Goal: Task Accomplishment & Management: Manage account settings

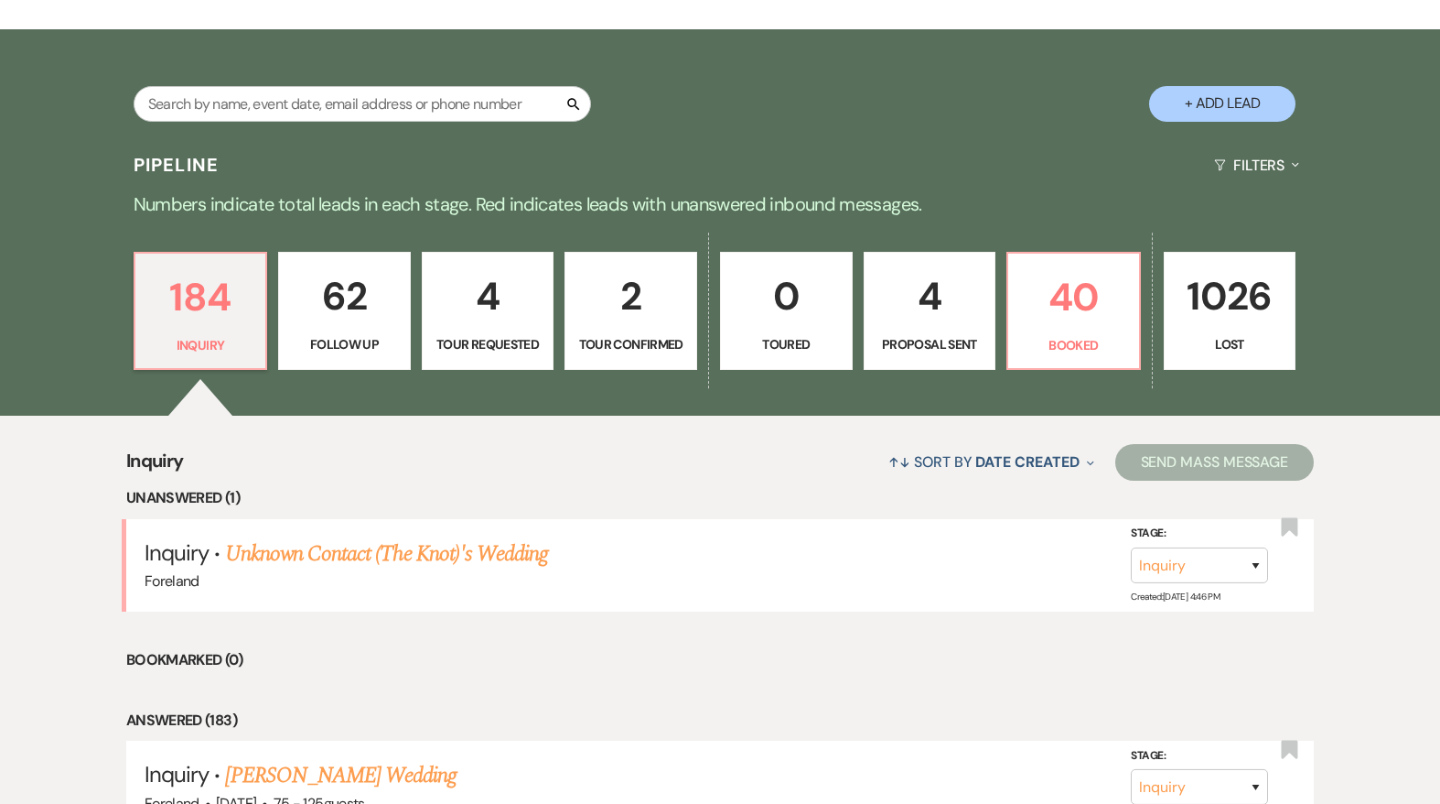
scroll to position [333, 0]
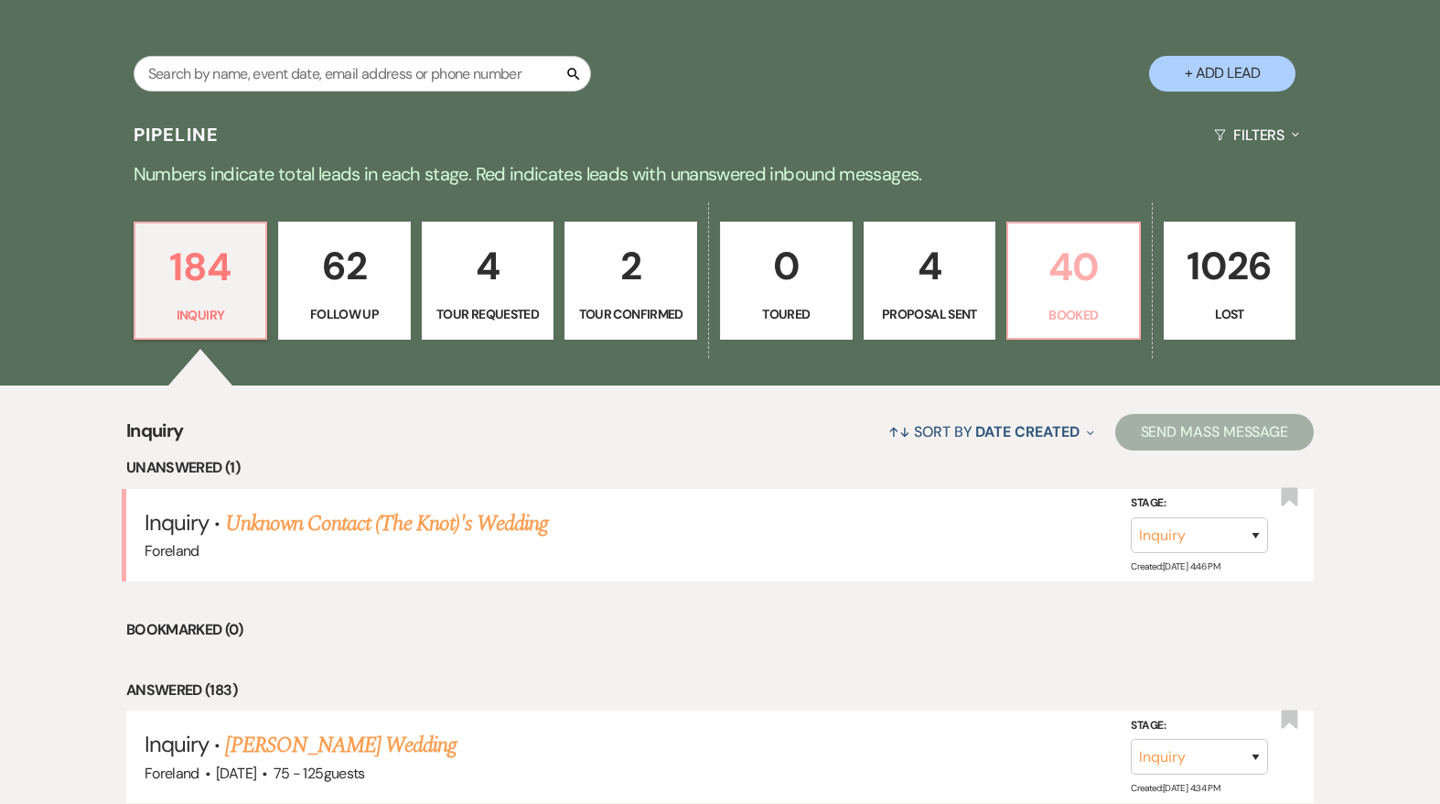
click at [1092, 277] on p "40" at bounding box center [1073, 266] width 109 height 61
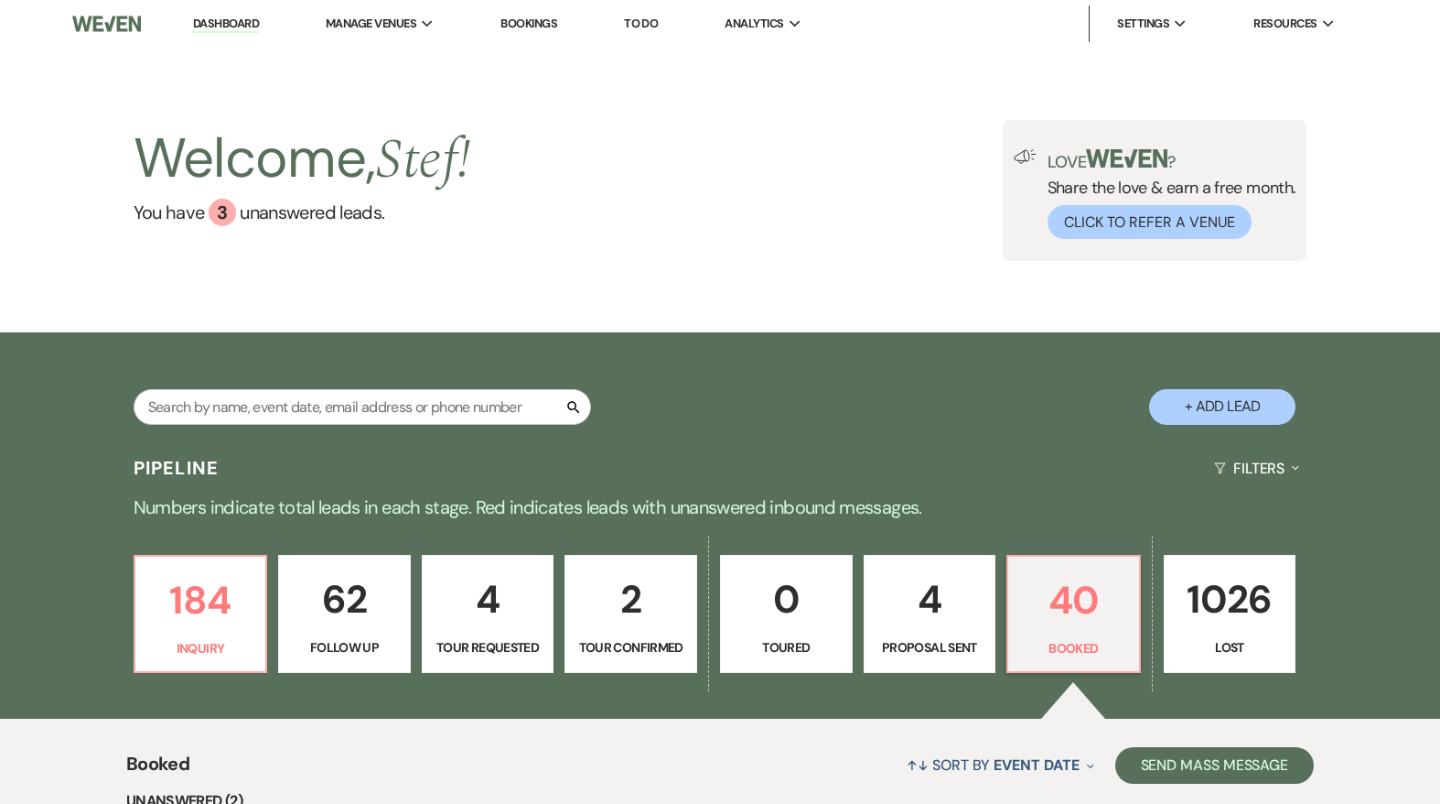
click at [251, 23] on link "Dashboard" at bounding box center [226, 24] width 66 height 17
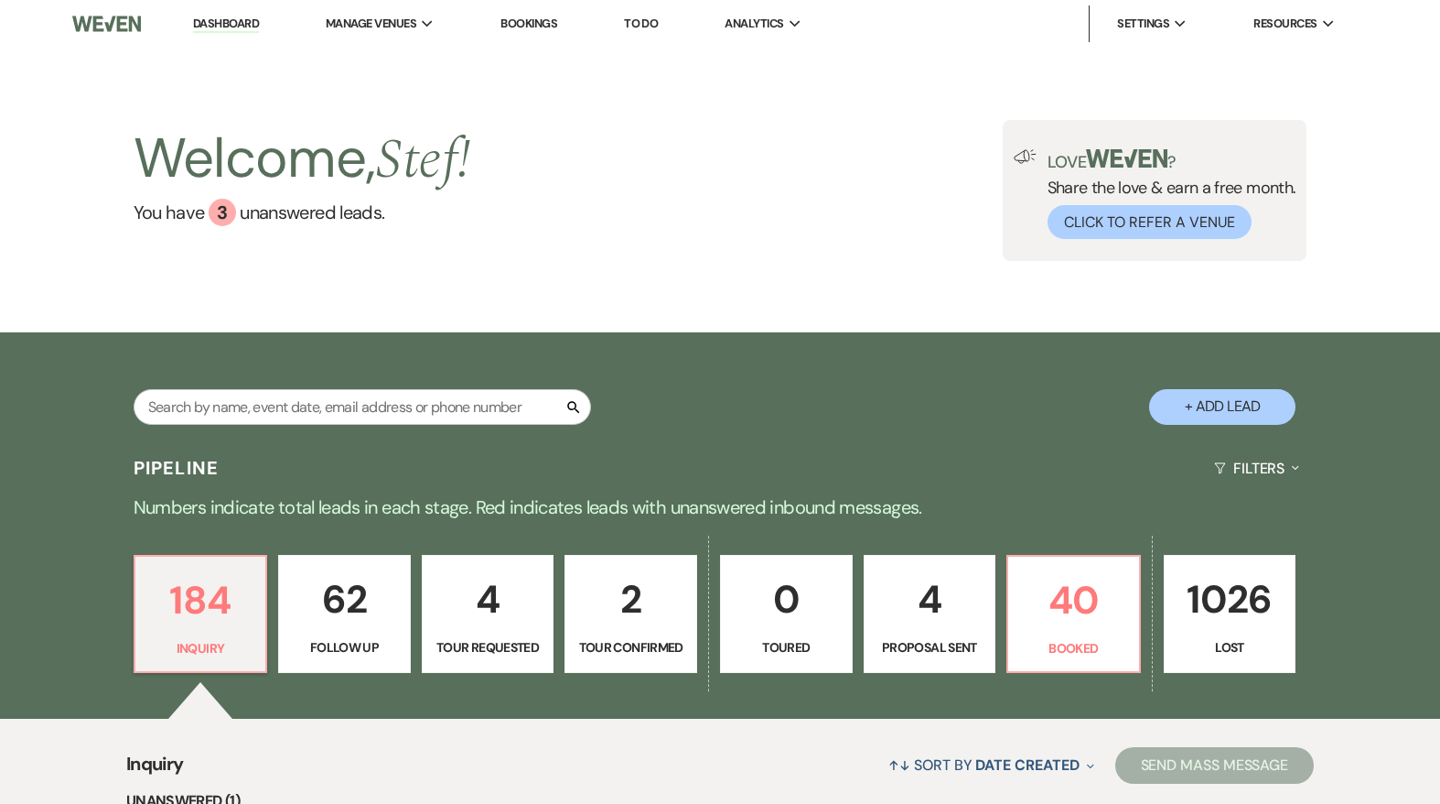
click at [528, 16] on link "Bookings" at bounding box center [529, 24] width 57 height 16
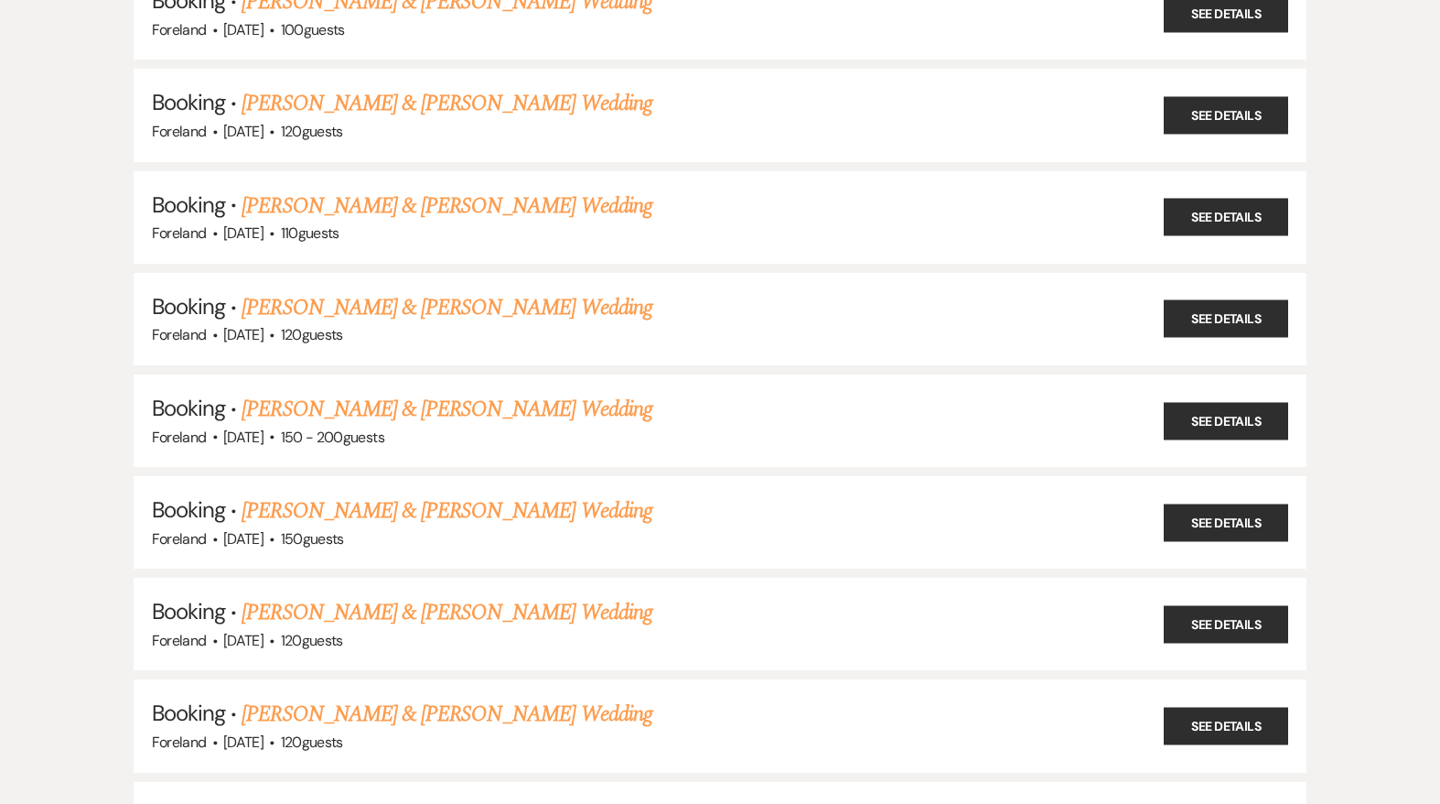
scroll to position [560, 0]
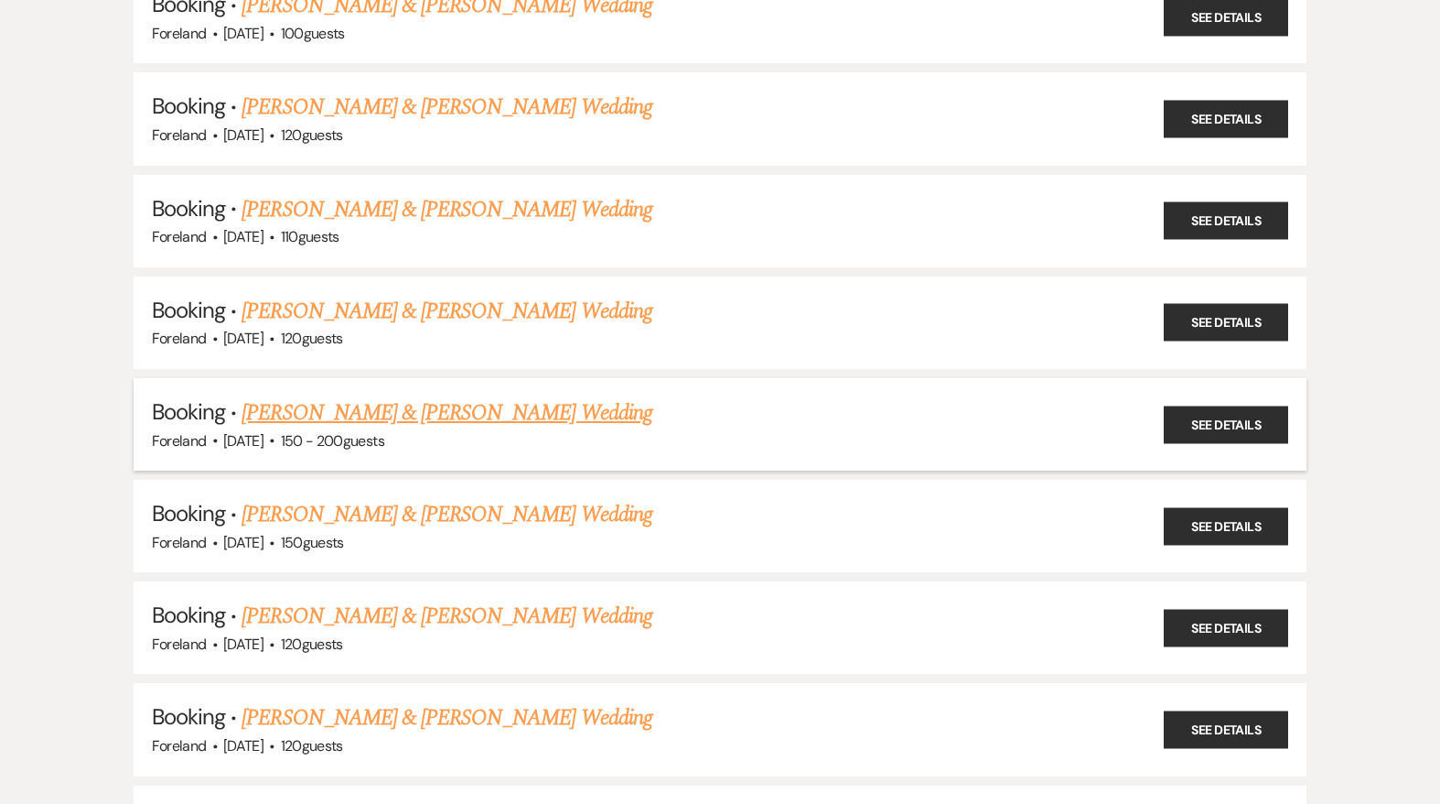
click at [325, 407] on link "[PERSON_NAME] & [PERSON_NAME] Wedding" at bounding box center [447, 412] width 410 height 33
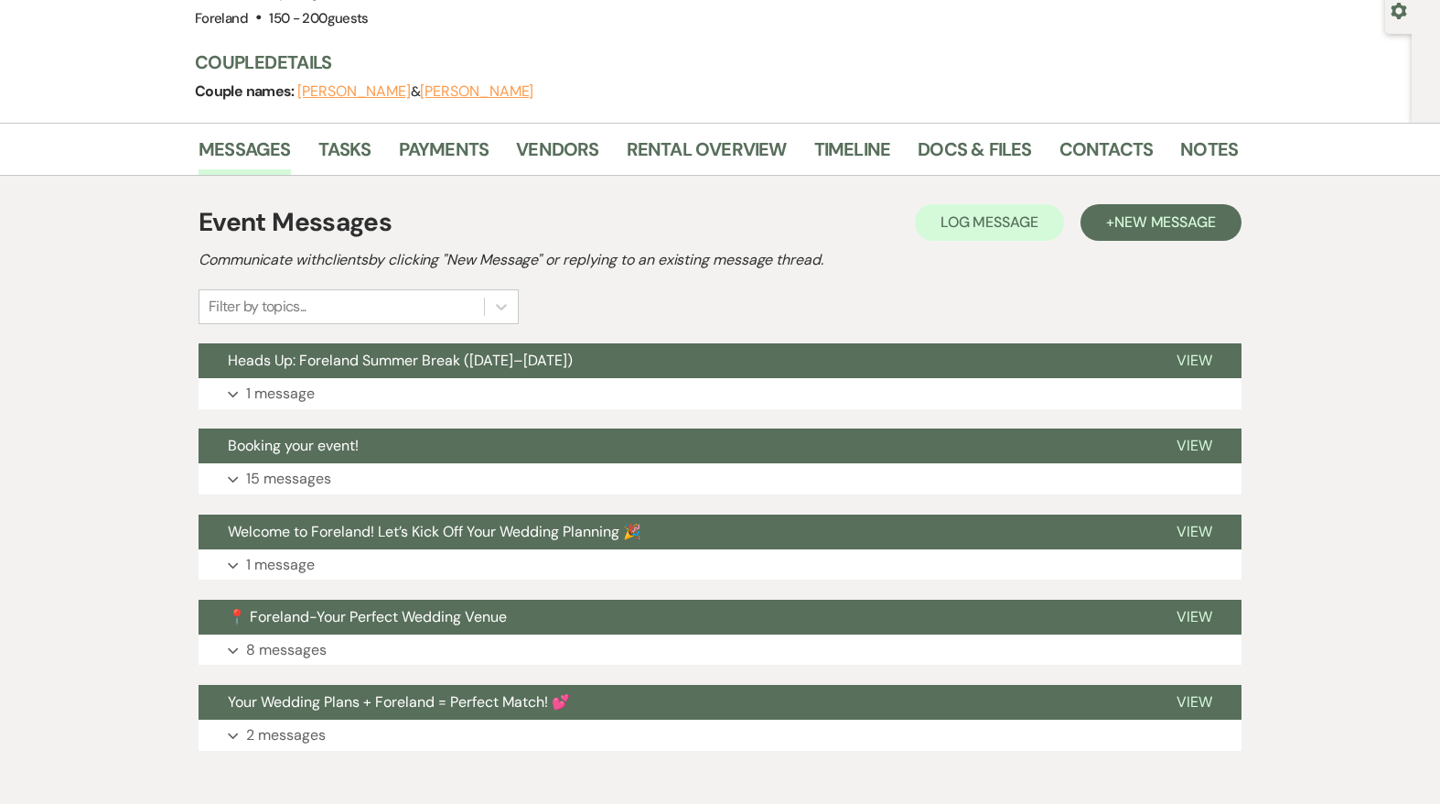
scroll to position [179, 0]
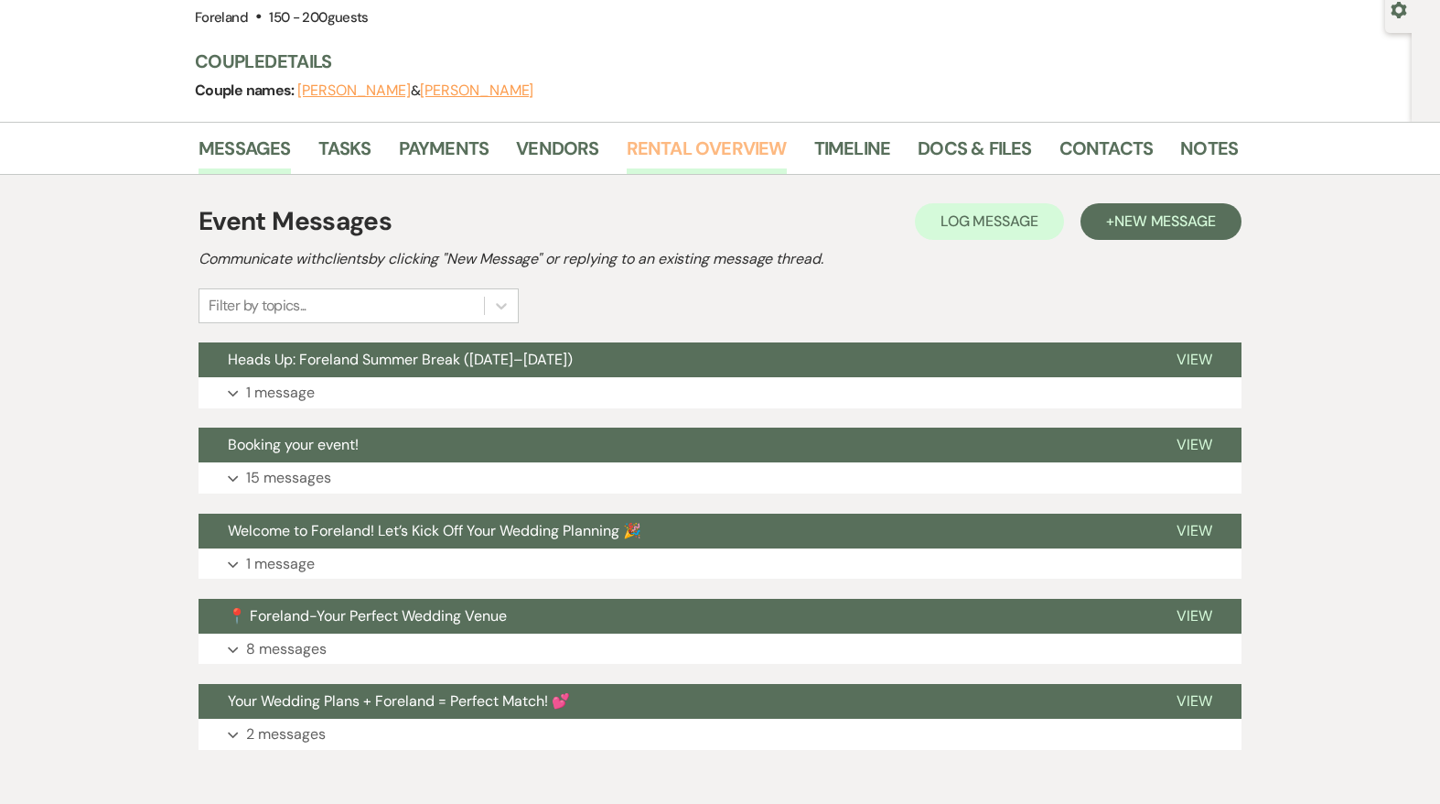
click at [675, 151] on link "Rental Overview" at bounding box center [707, 154] width 160 height 40
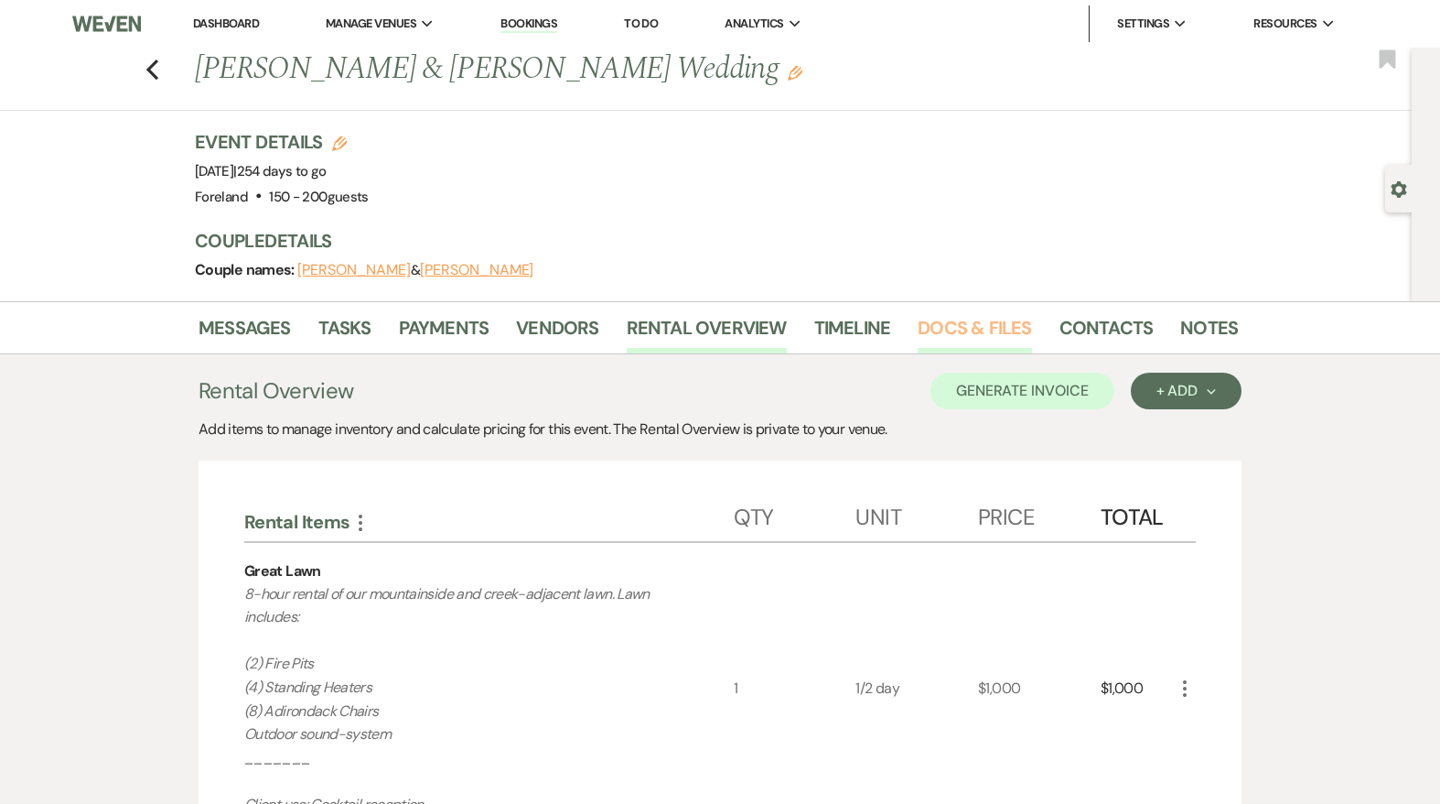
click at [969, 326] on link "Docs & Files" at bounding box center [974, 333] width 113 height 40
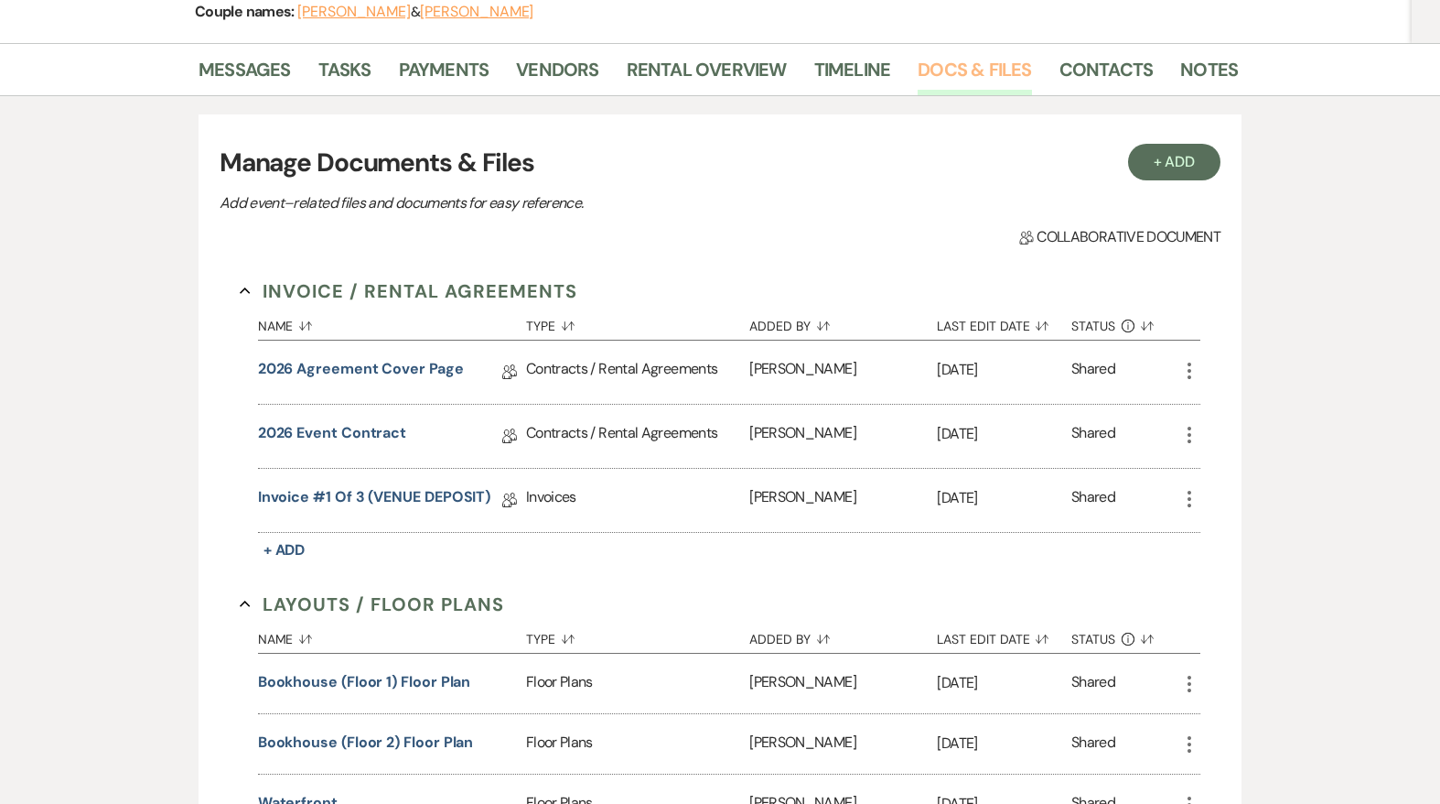
scroll to position [290, 0]
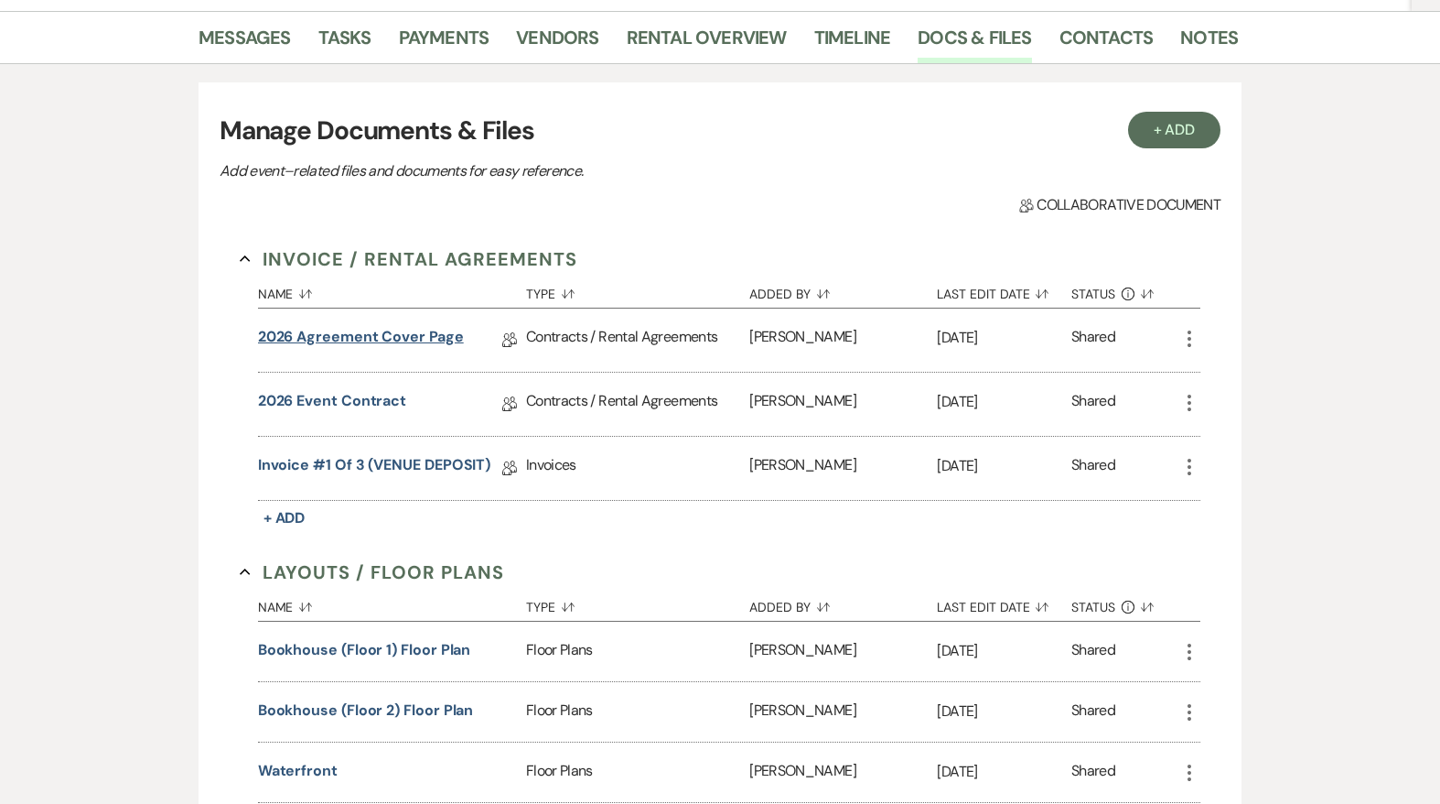
click at [406, 337] on link "2026 Agreement Cover Page" at bounding box center [361, 340] width 206 height 28
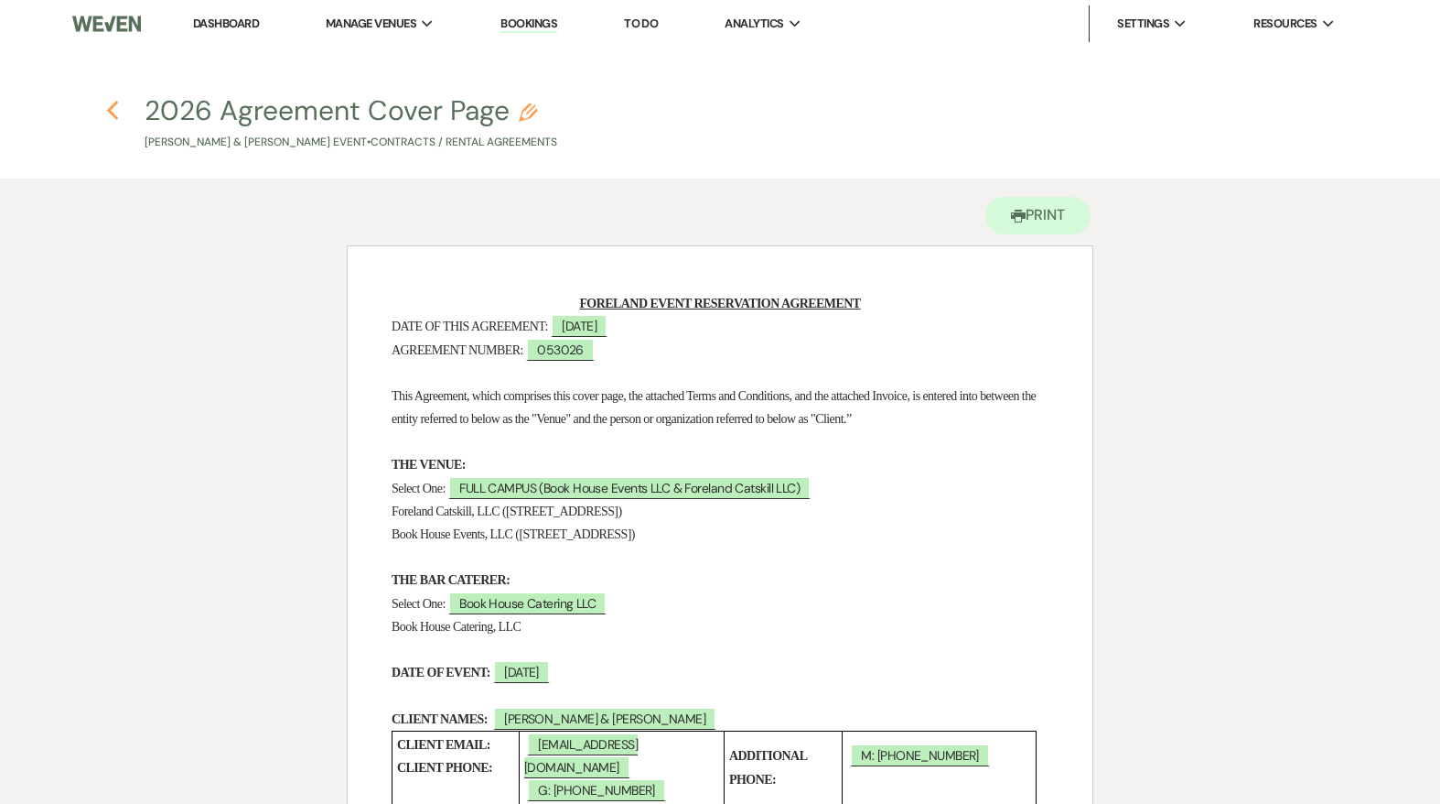
click at [114, 120] on icon "Previous" at bounding box center [113, 111] width 14 height 22
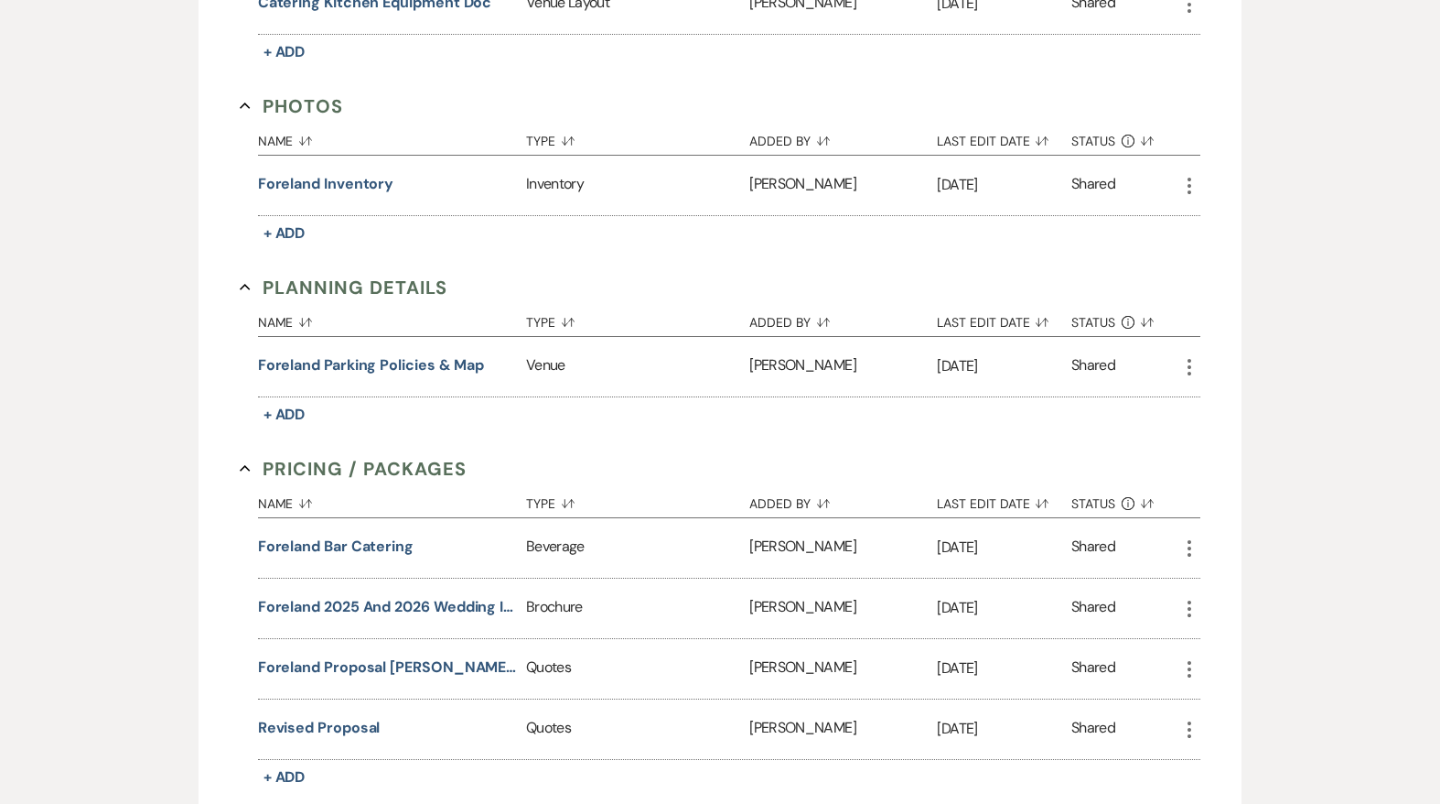
scroll to position [1237, 0]
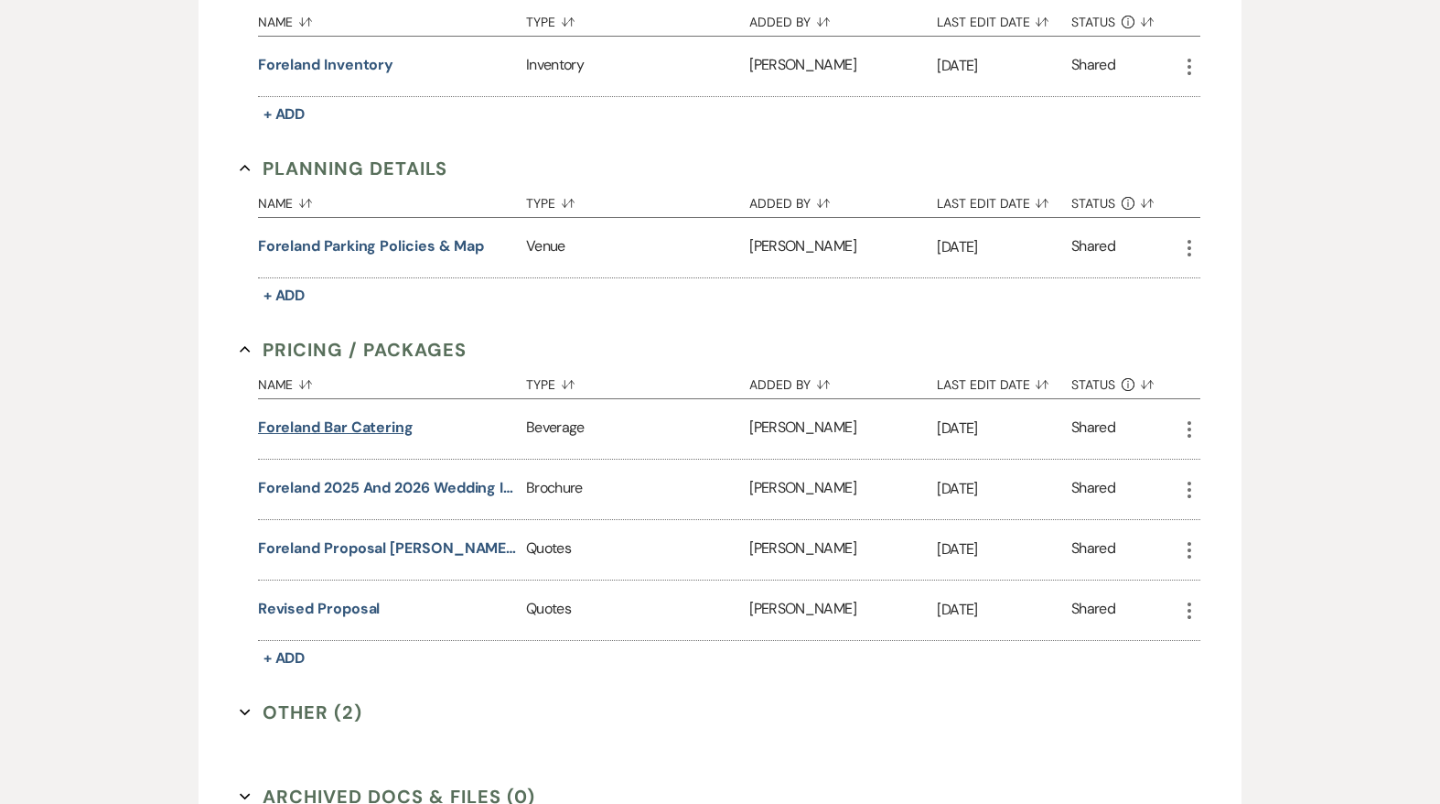
click at [383, 425] on button "Foreland Bar Catering" at bounding box center [336, 427] width 156 height 22
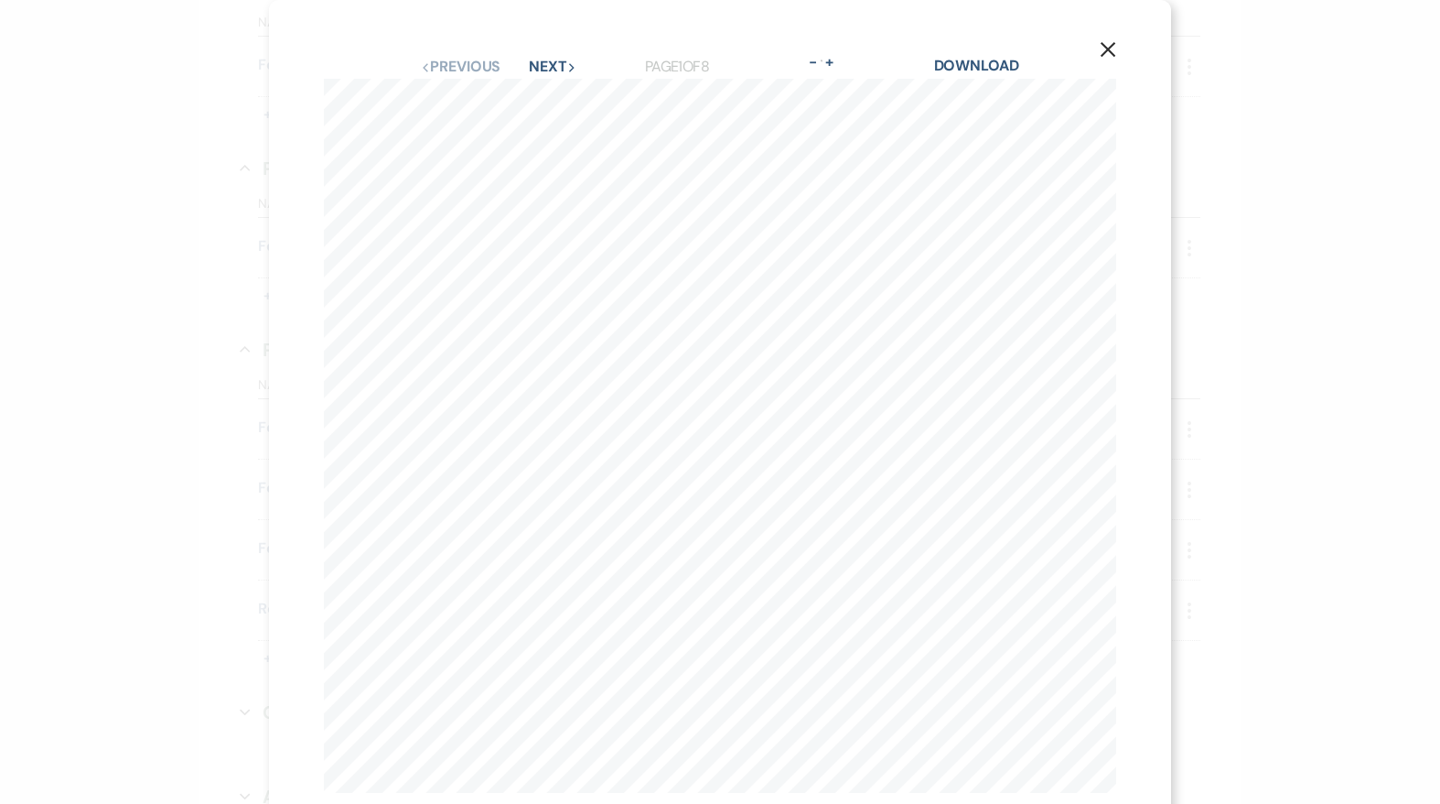
scroll to position [43, 0]
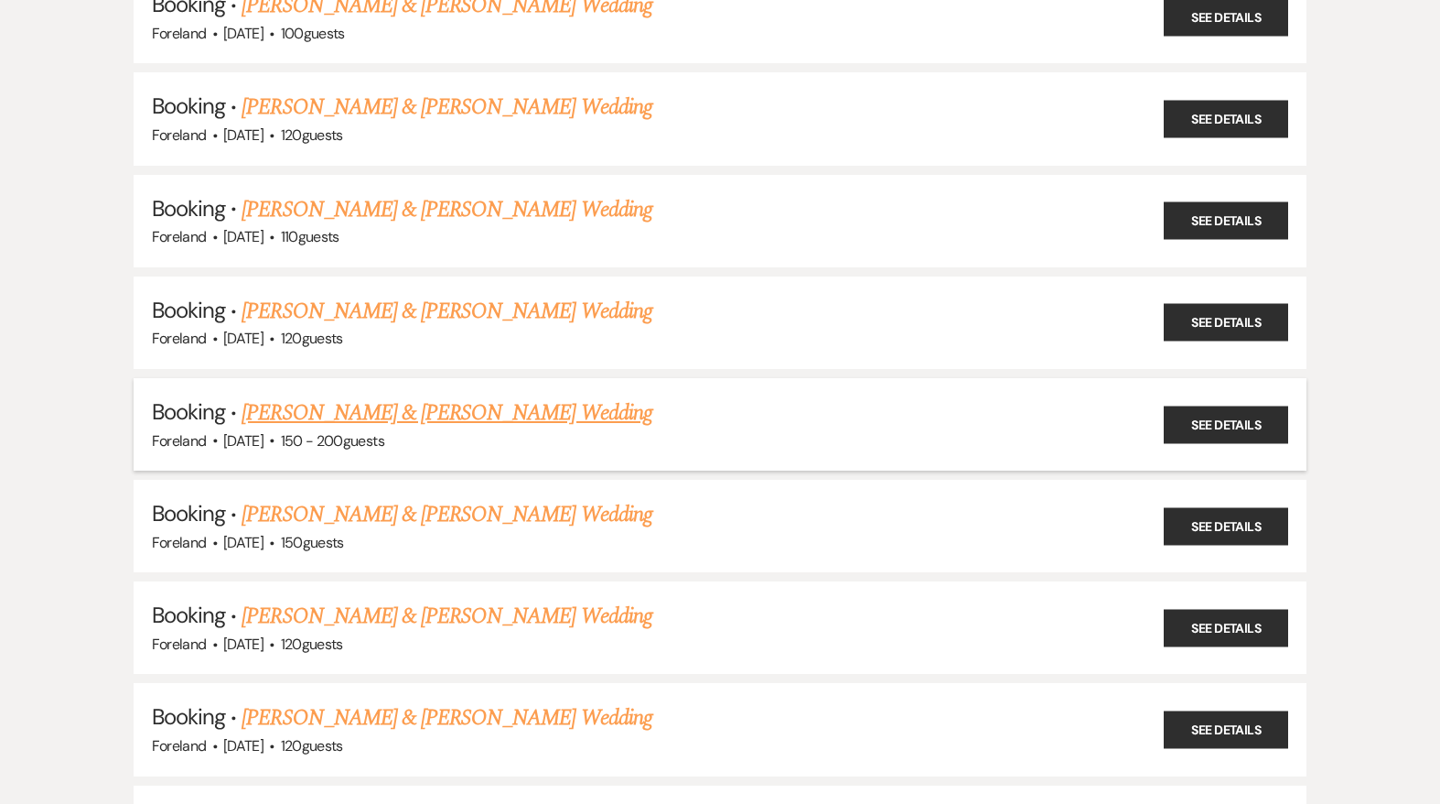
click at [412, 405] on link "[PERSON_NAME] & [PERSON_NAME] Wedding" at bounding box center [447, 412] width 410 height 33
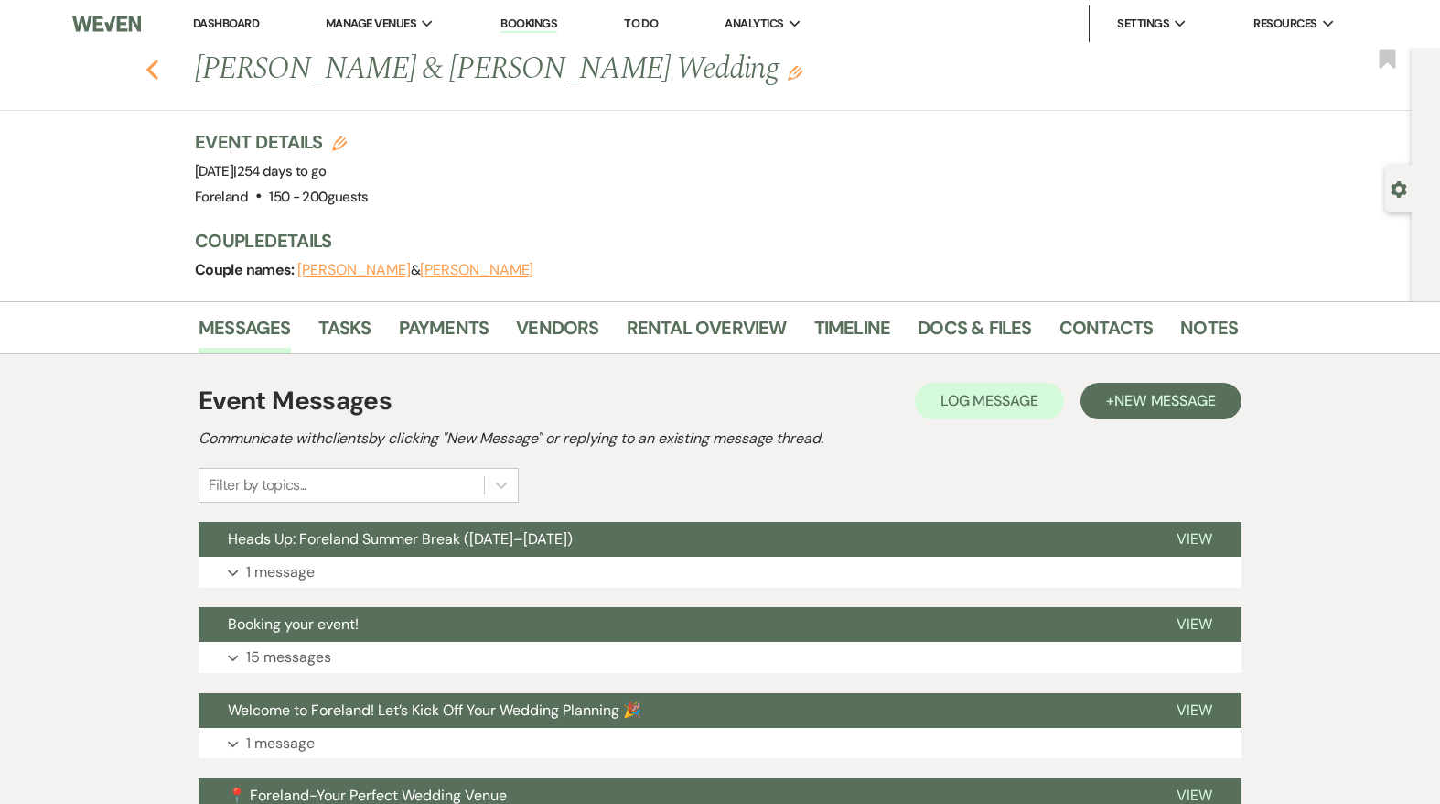
click at [156, 68] on icon "Previous" at bounding box center [153, 70] width 14 height 22
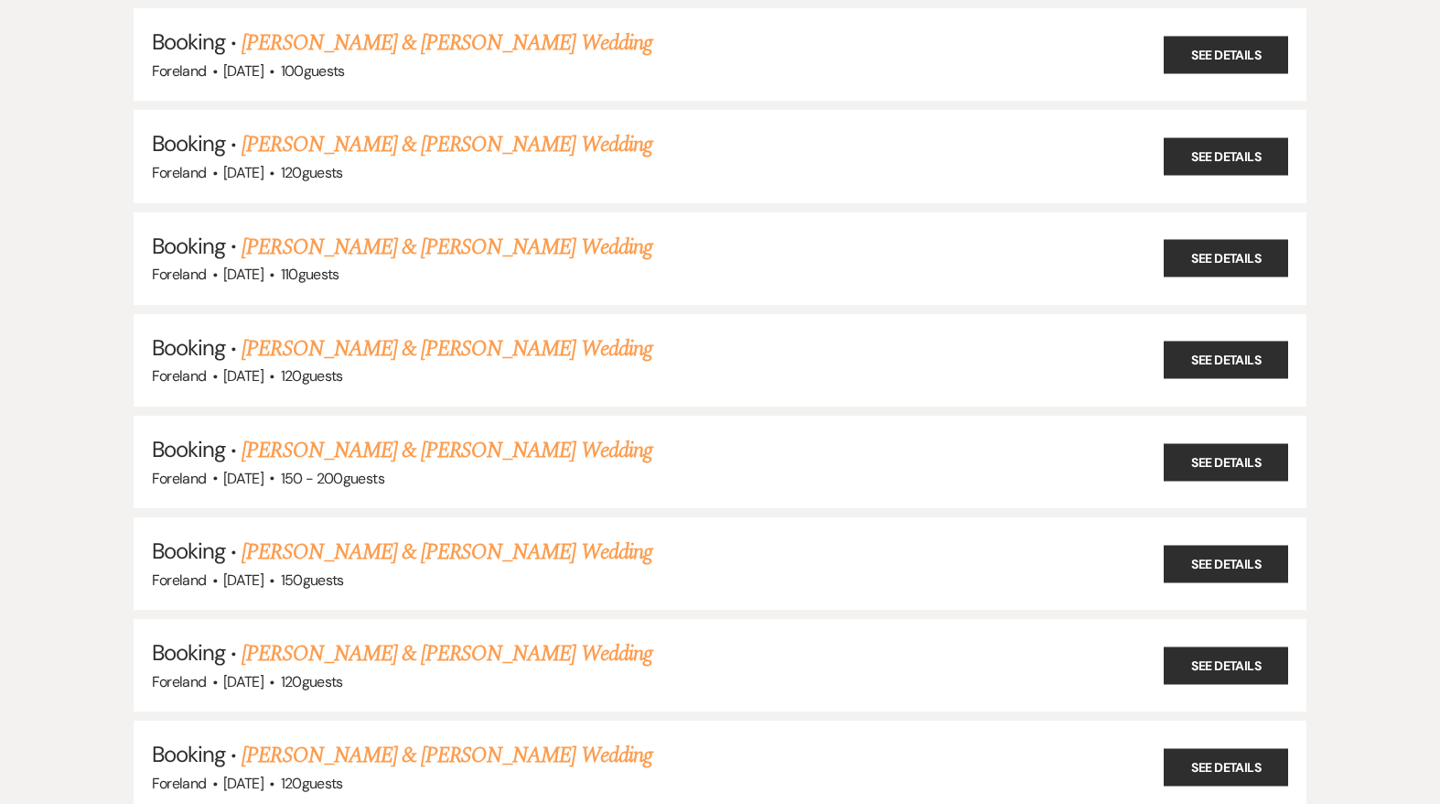
scroll to position [578, 0]
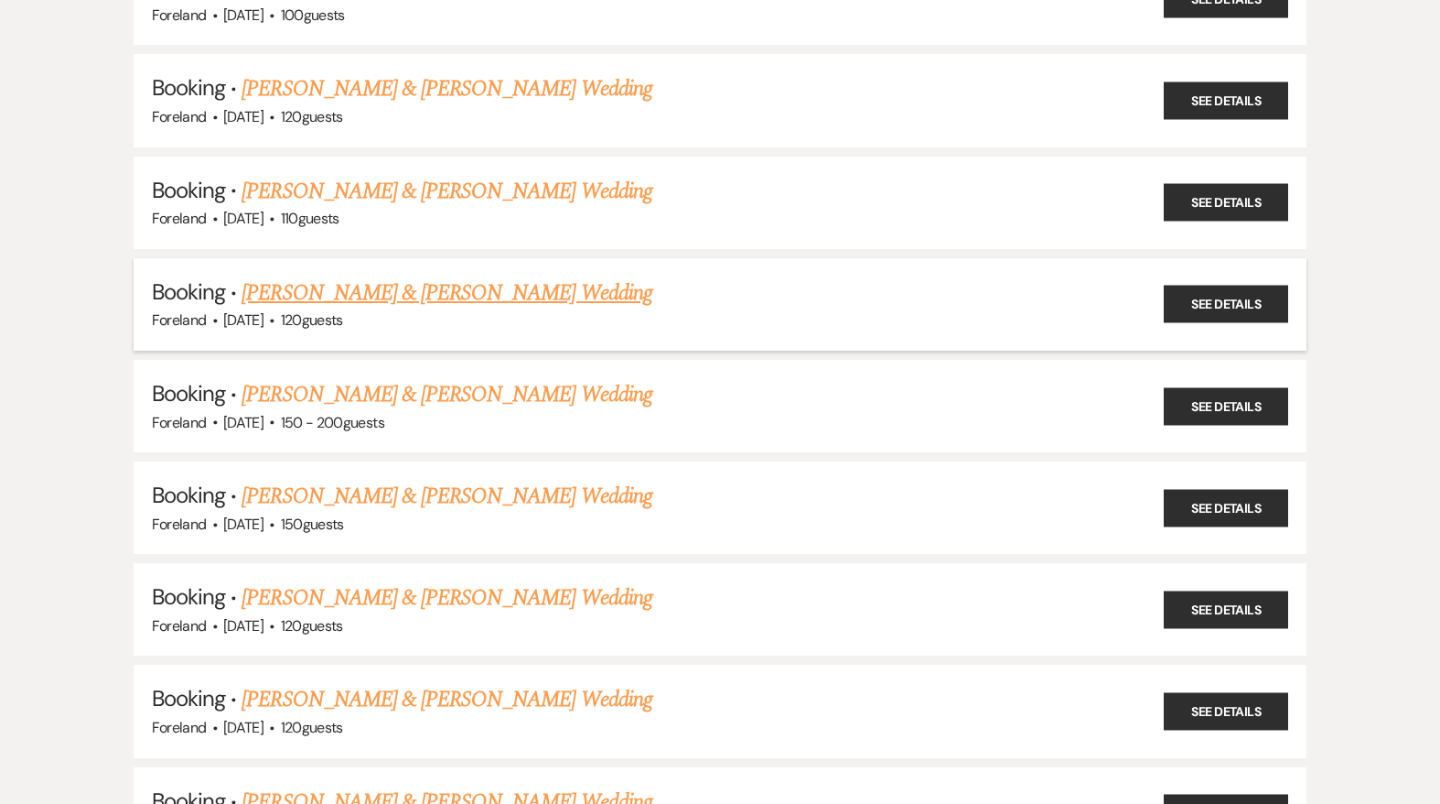
click at [521, 283] on link "[PERSON_NAME] & [PERSON_NAME] Wedding" at bounding box center [447, 292] width 410 height 33
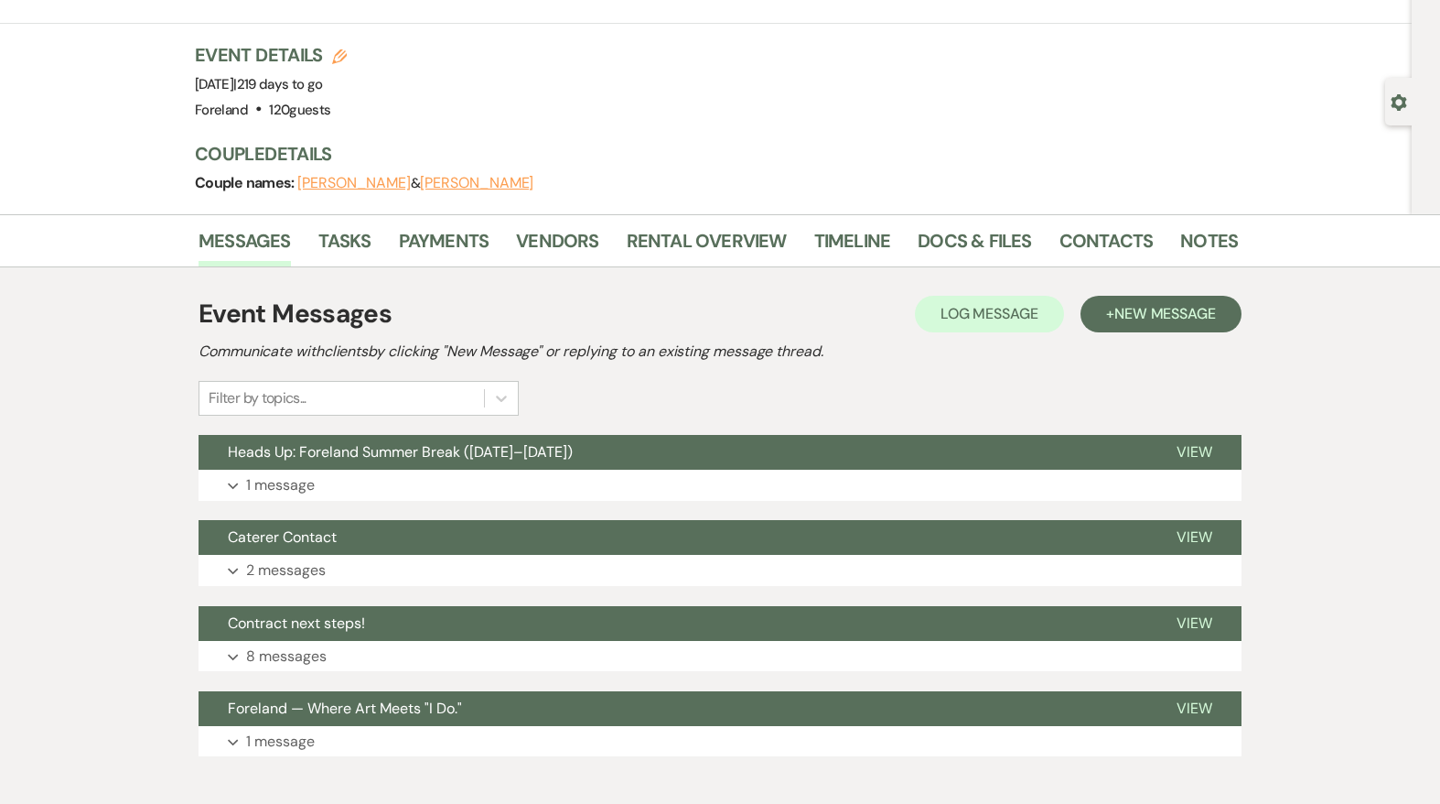
scroll to position [92, 0]
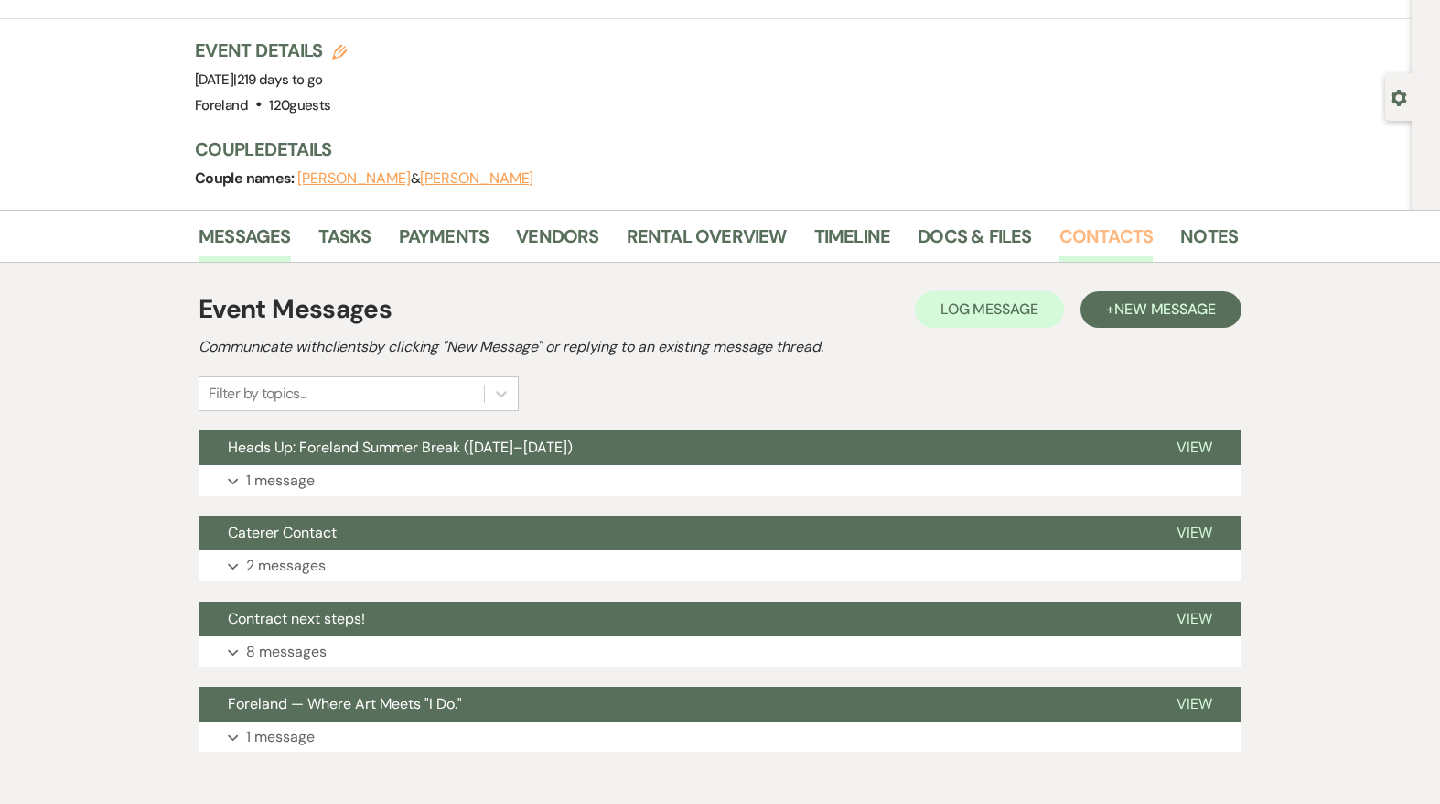
click at [1112, 234] on link "Contacts" at bounding box center [1107, 241] width 94 height 40
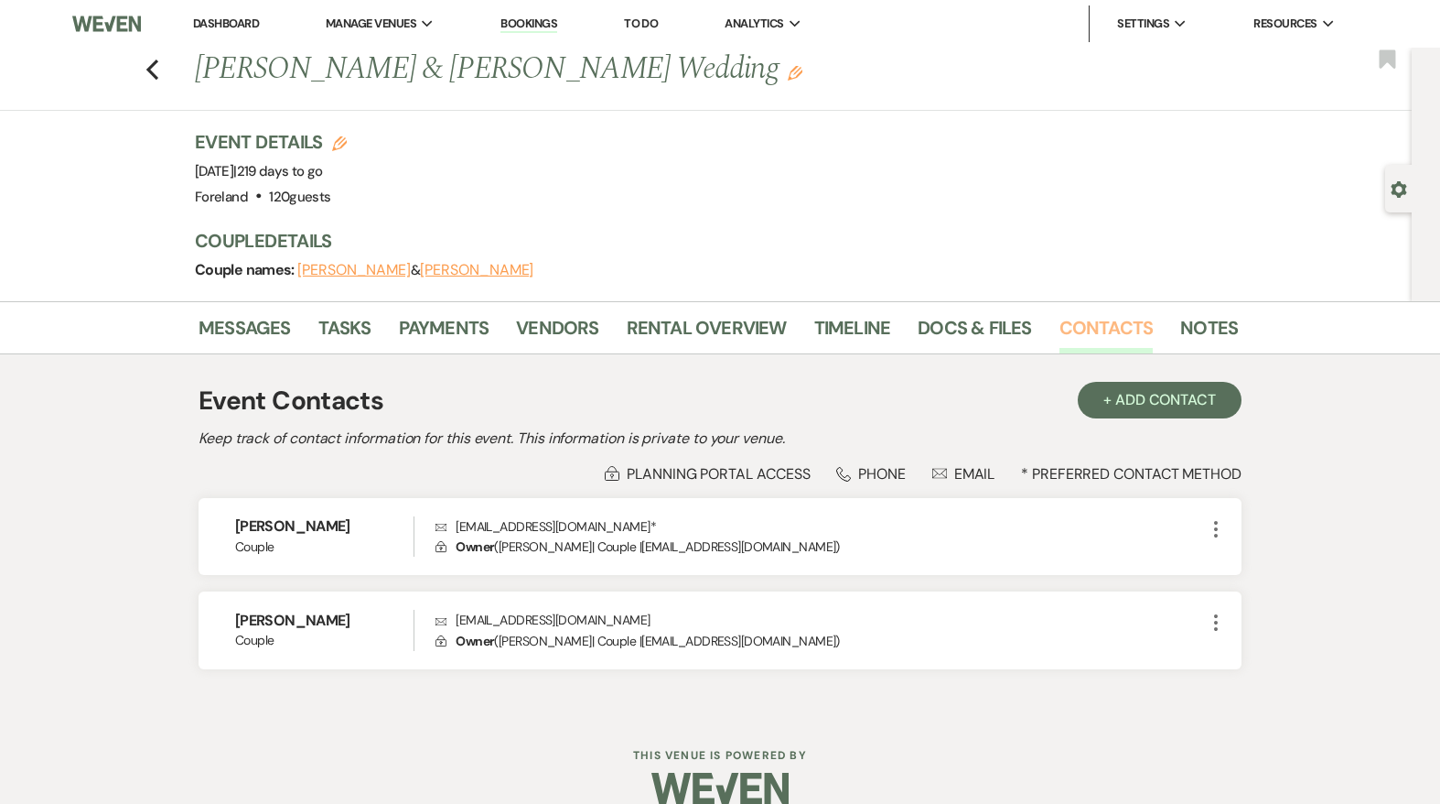
scroll to position [27, 0]
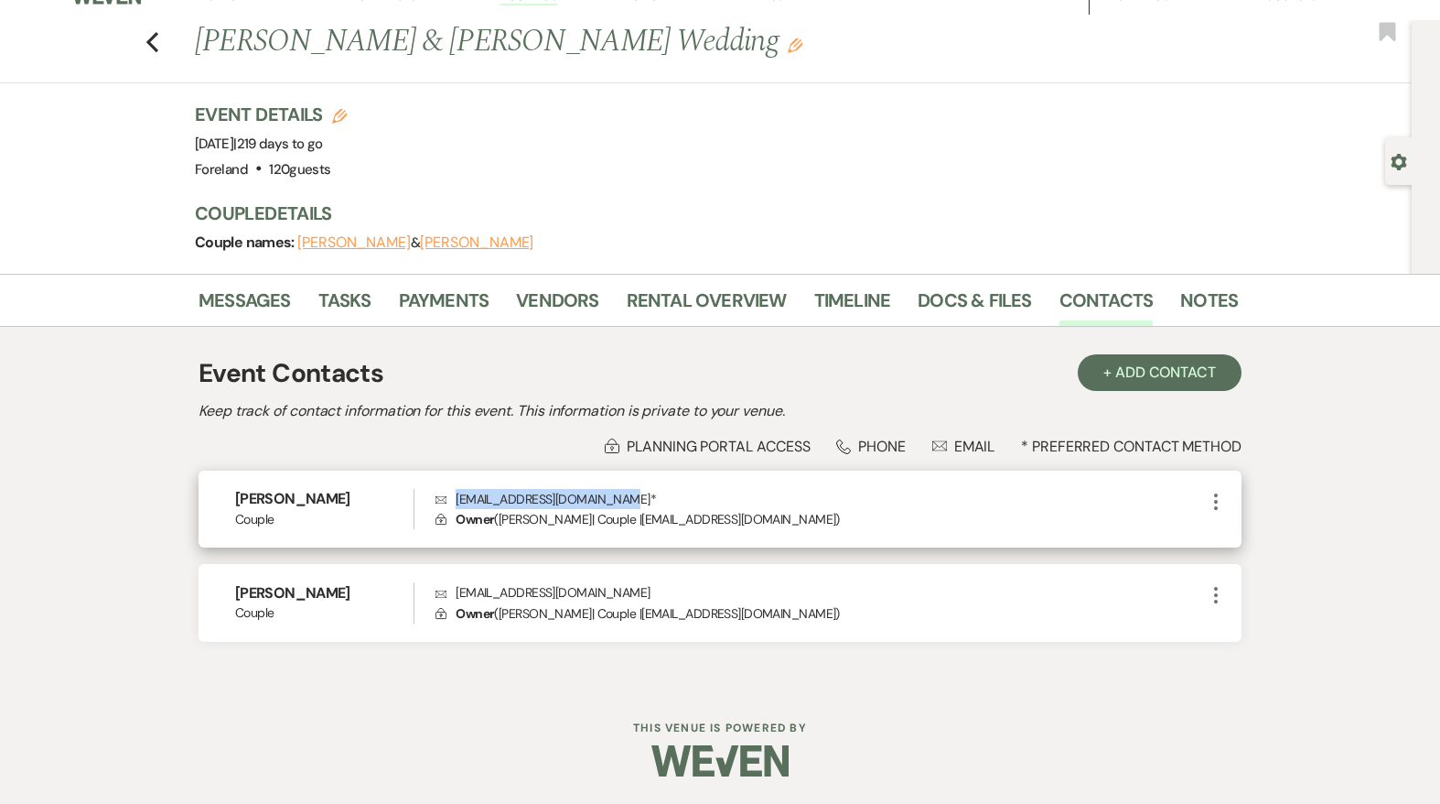
drag, startPoint x: 614, startPoint y: 501, endPoint x: 458, endPoint y: 502, distance: 155.6
click at [458, 502] on p "Envelope [EMAIL_ADDRESS][DOMAIN_NAME] *" at bounding box center [821, 499] width 770 height 20
copy p "[EMAIL_ADDRESS][DOMAIN_NAME]"
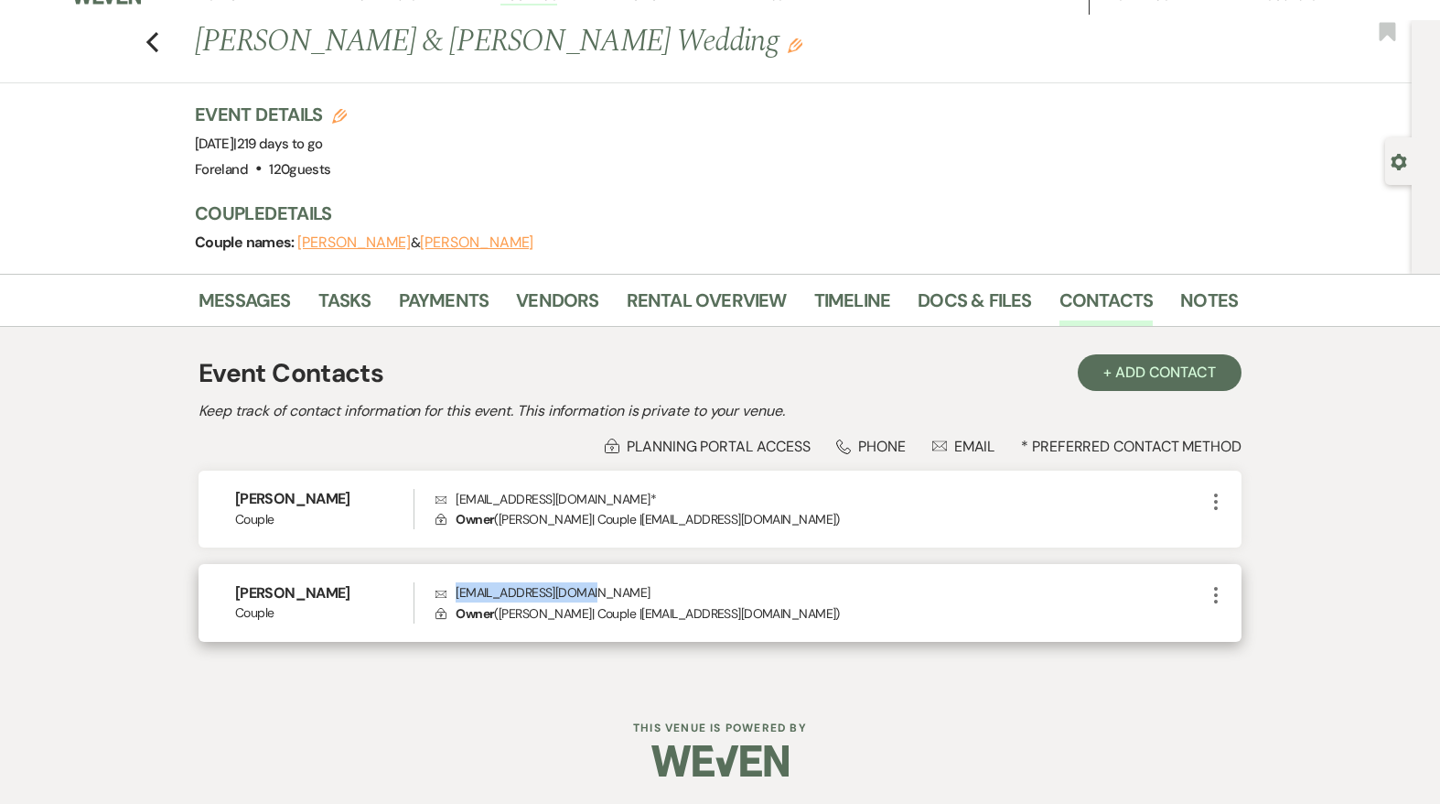
drag, startPoint x: 602, startPoint y: 591, endPoint x: 458, endPoint y: 593, distance: 144.6
click at [458, 593] on p "Envelope [EMAIL_ADDRESS][DOMAIN_NAME]" at bounding box center [821, 592] width 770 height 20
copy p "[EMAIL_ADDRESS][DOMAIN_NAME]"
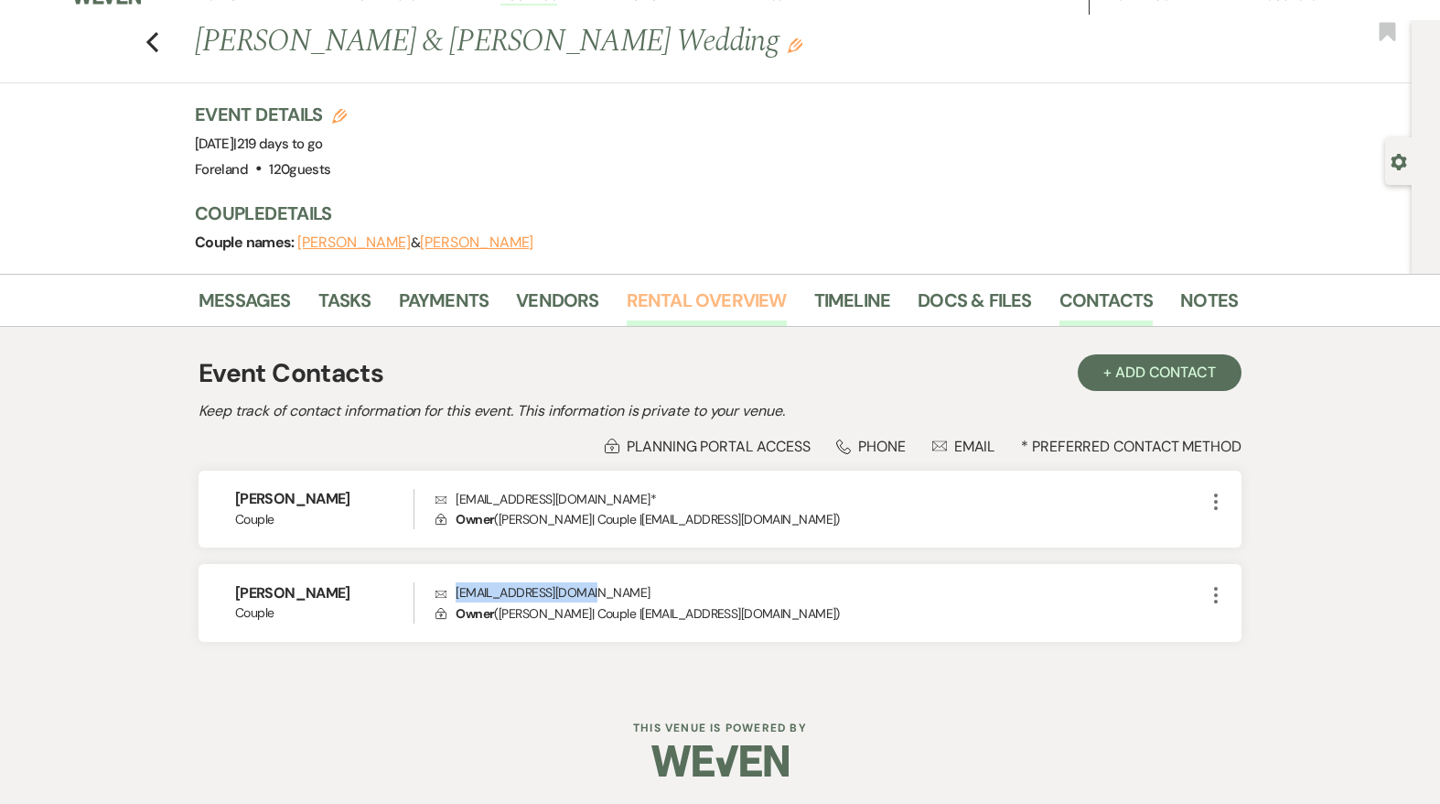
click at [702, 297] on link "Rental Overview" at bounding box center [707, 306] width 160 height 40
